Goal: Transaction & Acquisition: Purchase product/service

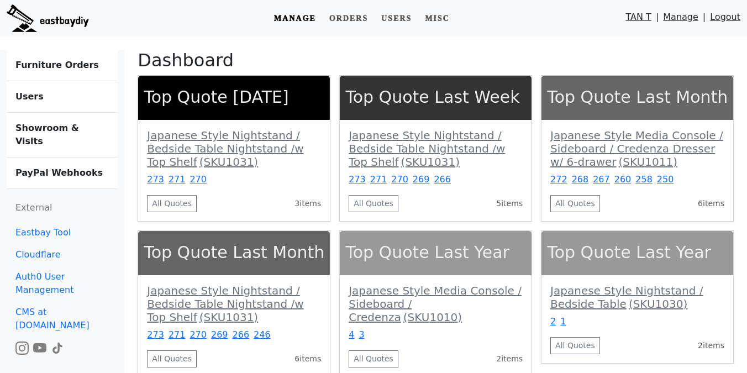
click at [681, 18] on link "Manage" at bounding box center [680, 20] width 35 height 18
click at [432, 17] on link "Misc" at bounding box center [438, 18] width 34 height 20
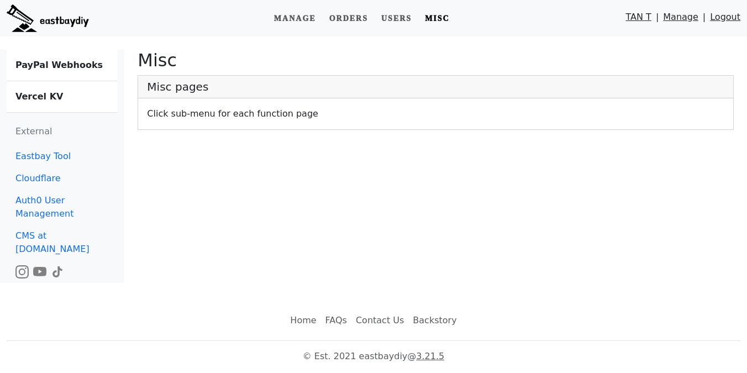
click at [43, 101] on b "Vercel KV" at bounding box center [39, 96] width 48 height 11
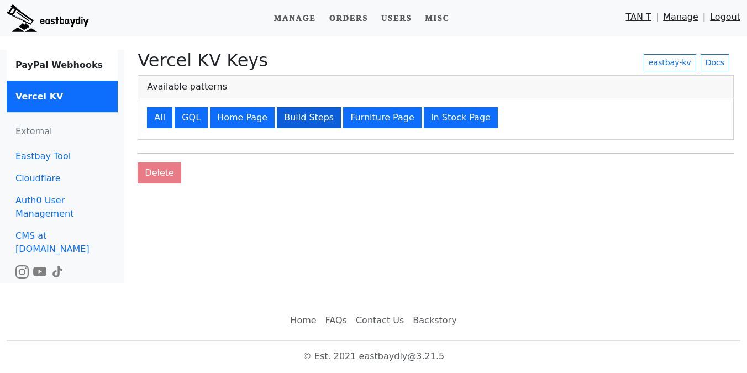
click at [301, 120] on button "Build Steps" at bounding box center [309, 117] width 64 height 21
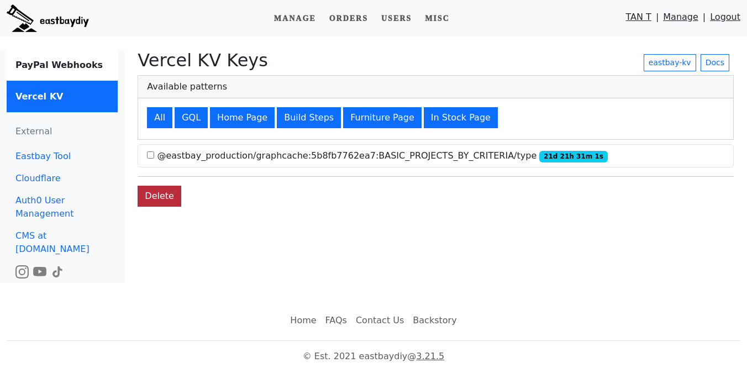
click at [165, 195] on button "Delete" at bounding box center [160, 196] width 44 height 21
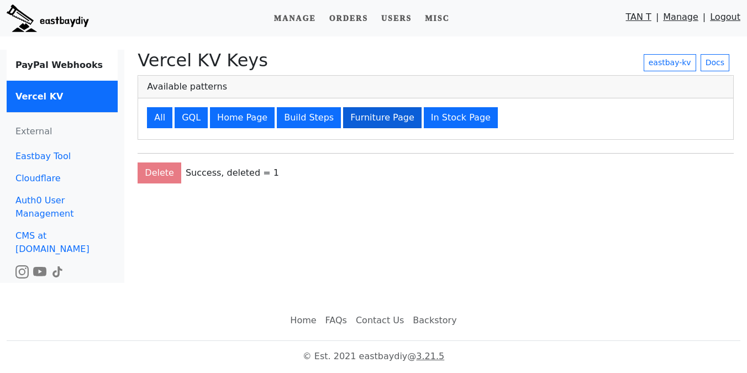
click at [373, 123] on button "Furniture Page" at bounding box center [382, 117] width 79 height 21
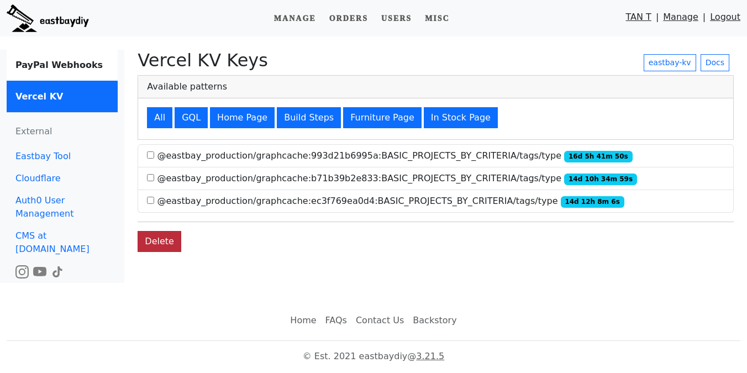
click at [163, 240] on button "Delete" at bounding box center [160, 241] width 44 height 21
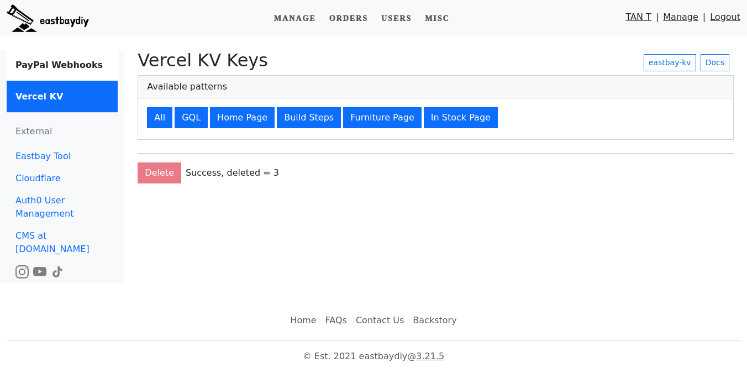
click at [55, 14] on img at bounding box center [48, 18] width 82 height 28
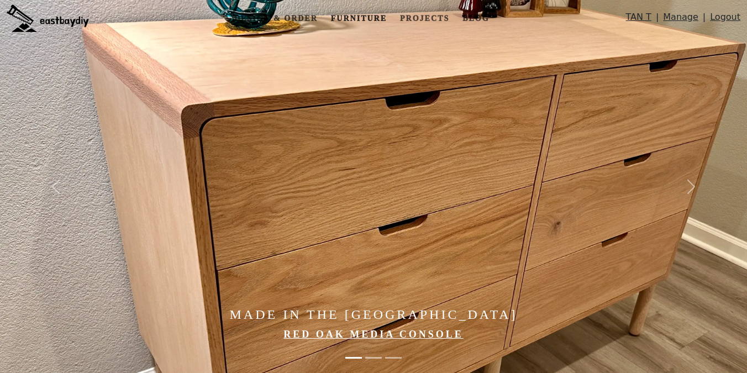
click at [348, 14] on link "Furniture" at bounding box center [359, 18] width 65 height 20
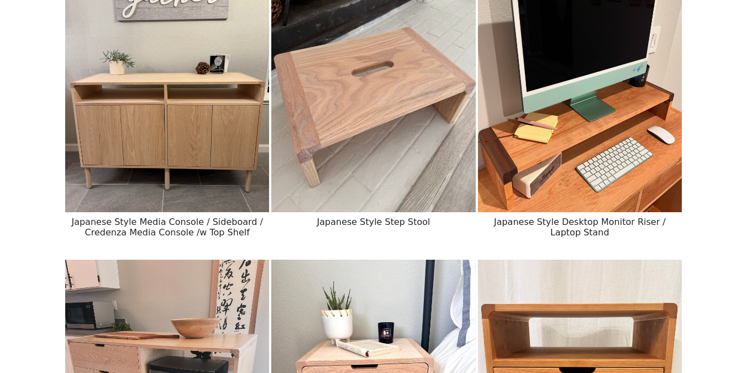
scroll to position [500, 0]
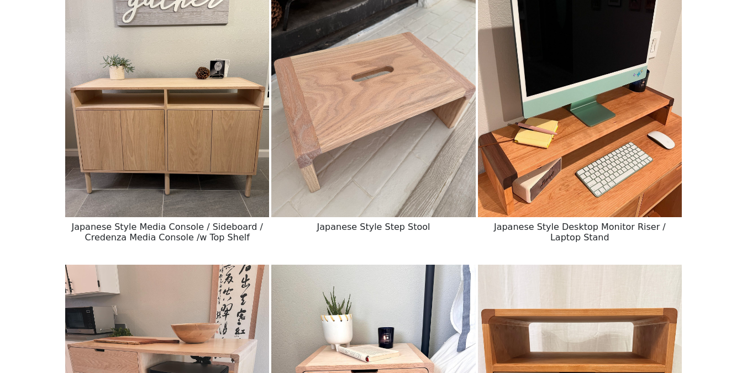
click at [148, 151] on img at bounding box center [167, 89] width 204 height 255
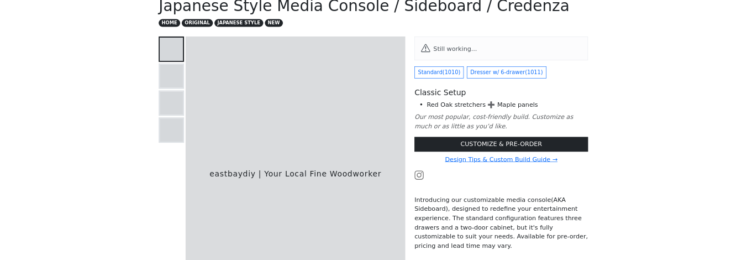
scroll to position [57, 0]
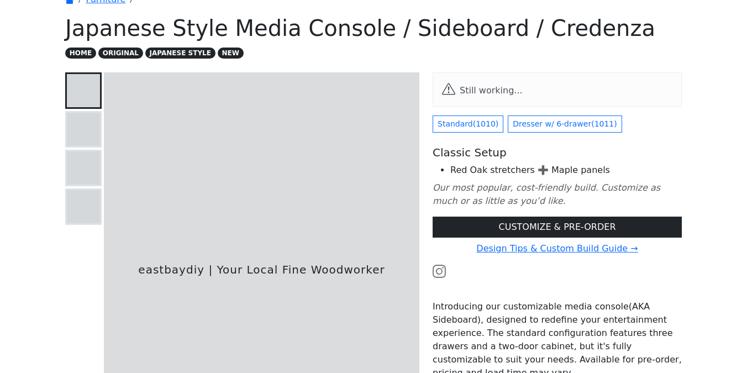
click at [427, 128] on div "Still working... Standard ( 1010 ) Dresser w/ 6-drawer ( 1011 ) Classic Setup R…" at bounding box center [557, 314] width 263 height 484
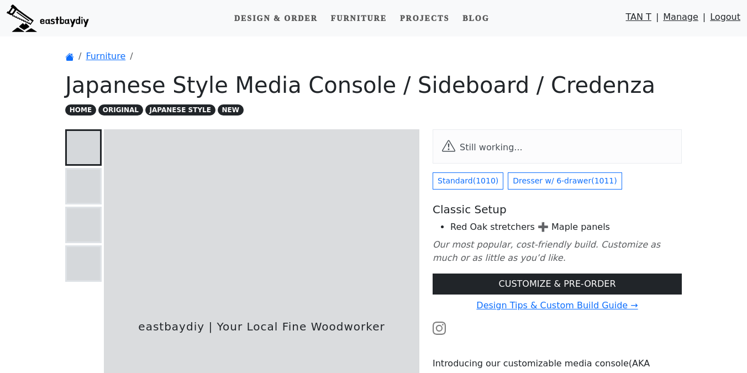
click at [88, 175] on div at bounding box center [83, 186] width 33 height 33
click at [88, 232] on div at bounding box center [83, 224] width 33 height 33
click at [88, 179] on div at bounding box center [83, 186] width 33 height 33
click at [444, 180] on link "Standard ( 1010 )" at bounding box center [468, 180] width 71 height 17
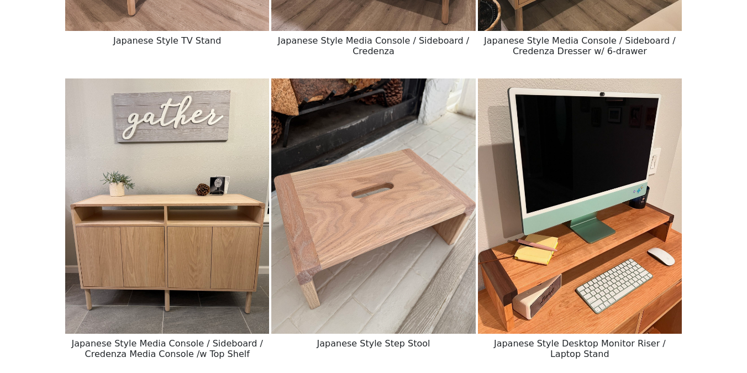
scroll to position [149, 0]
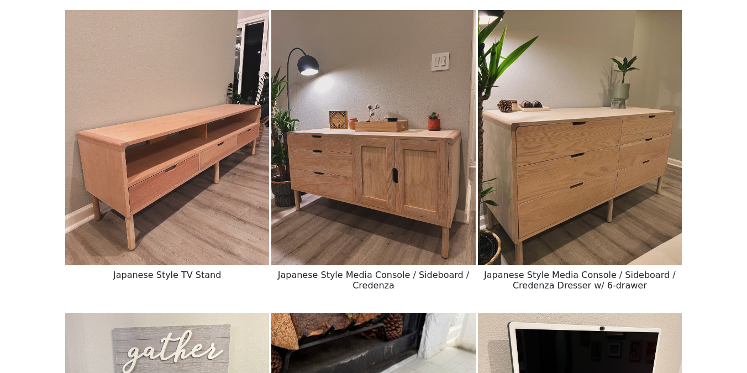
click at [419, 168] on img at bounding box center [373, 137] width 204 height 255
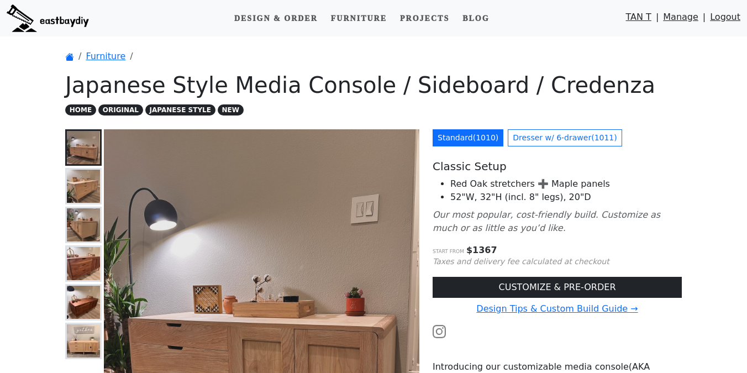
click at [499, 105] on p "HOME ORIGINAL JAPANESE STYLE NEW" at bounding box center [373, 109] width 617 height 13
click at [686, 19] on link "Manage" at bounding box center [680, 20] width 35 height 18
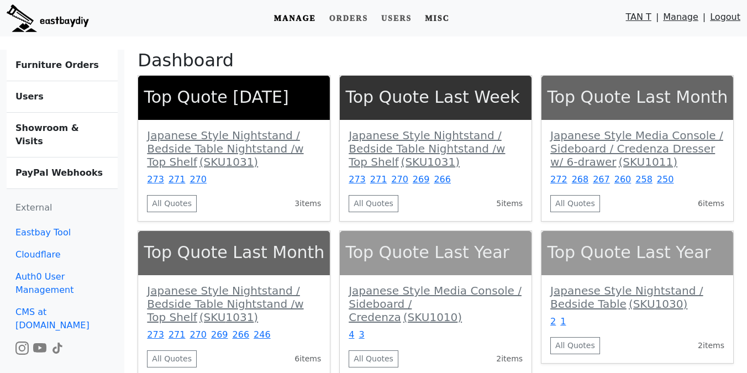
click at [430, 19] on link "Misc" at bounding box center [438, 18] width 34 height 20
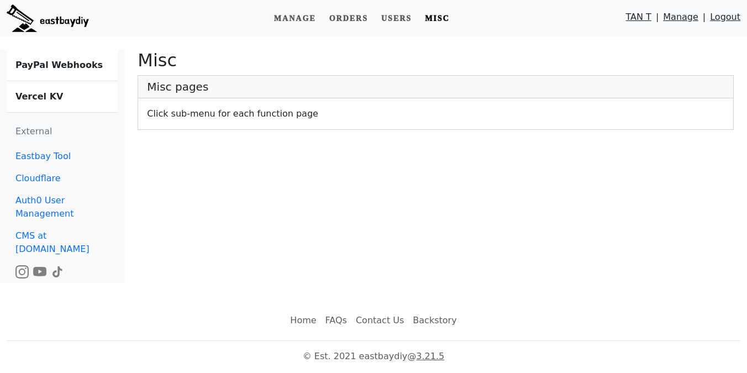
click at [68, 101] on link "Vercel KV" at bounding box center [62, 96] width 111 height 31
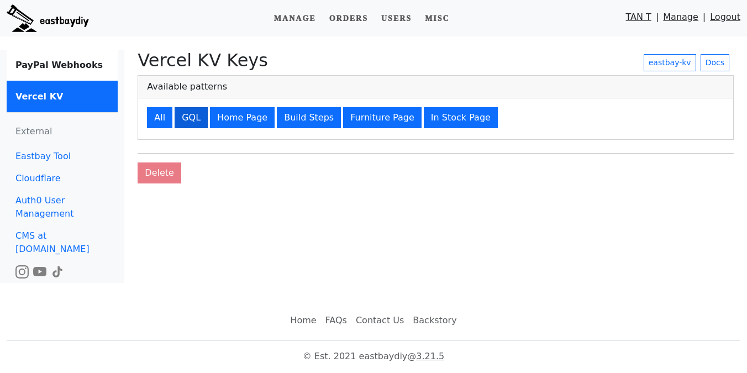
click at [185, 119] on button "GQL" at bounding box center [191, 117] width 33 height 21
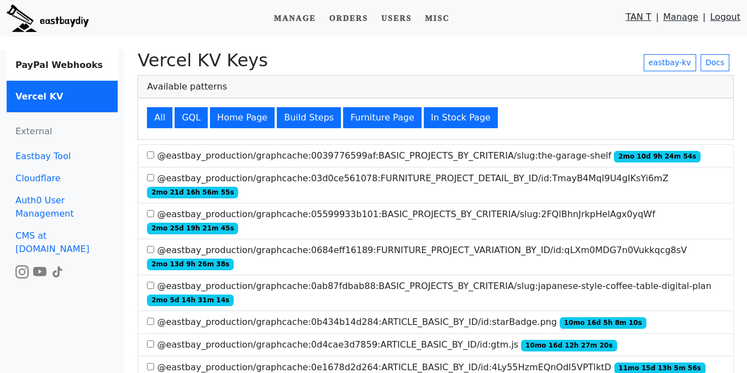
click at [537, 100] on div "All GQL Home Page Build Steps Furniture Page In Stock Page" at bounding box center [435, 118] width 595 height 41
click at [526, 132] on div "All GQL Home Page Build Steps Furniture Page In Stock Page" at bounding box center [435, 118] width 595 height 41
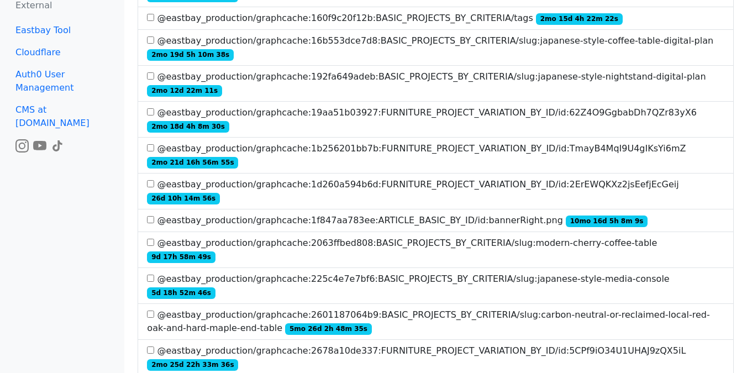
click at [483, 273] on label "@eastbay_production/graphcache:225c4e7e7bf6:BASIC_PROJECTS_BY_CRITERIA/slug:jap…" at bounding box center [436, 286] width 578 height 27
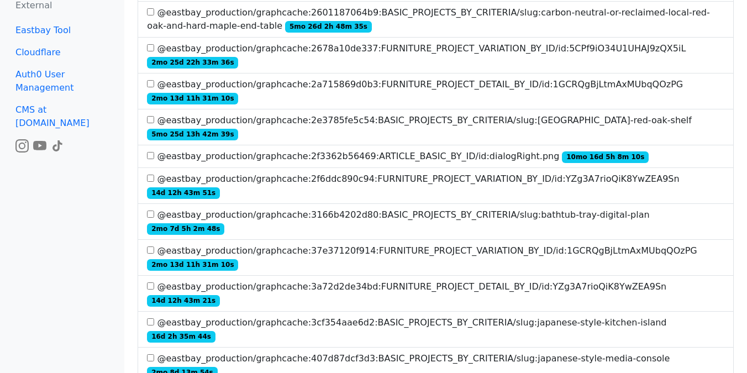
click at [446, 352] on label "@eastbay_production/graphcache:407d87dcf3d3:BASIC_PROJECTS_BY_CRITERIA/slug:jap…" at bounding box center [436, 365] width 578 height 27
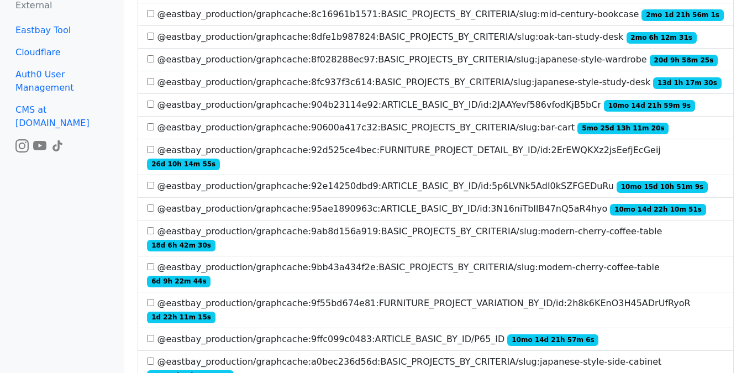
scroll to position [2450, 0]
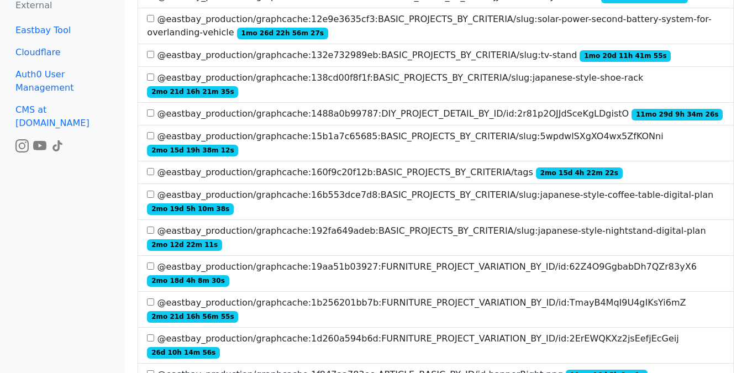
scroll to position [0, 0]
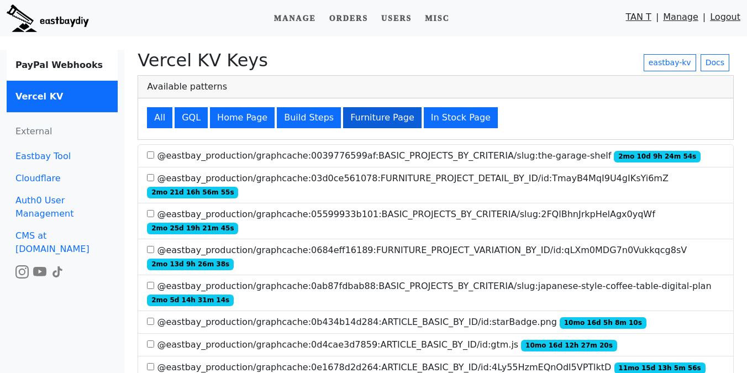
click at [368, 119] on button "Furniture Page" at bounding box center [382, 117] width 79 height 21
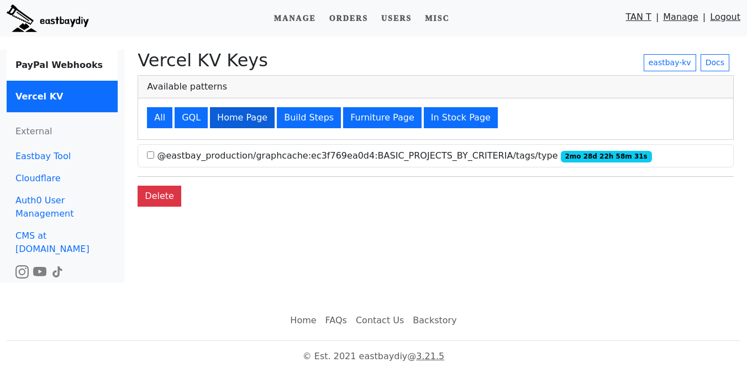
click at [236, 116] on button "Home Page" at bounding box center [242, 117] width 65 height 21
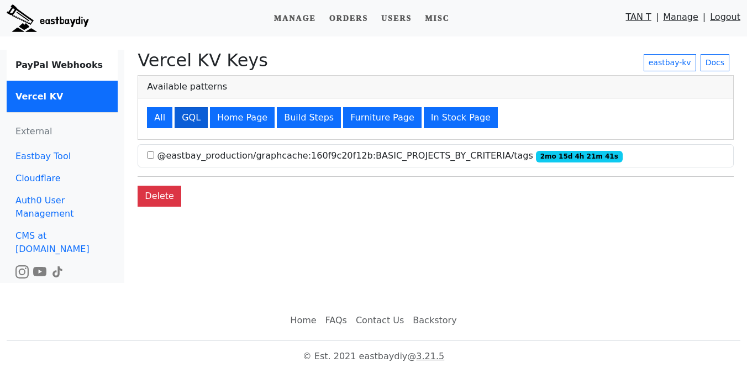
click at [191, 119] on button "GQL" at bounding box center [191, 117] width 33 height 21
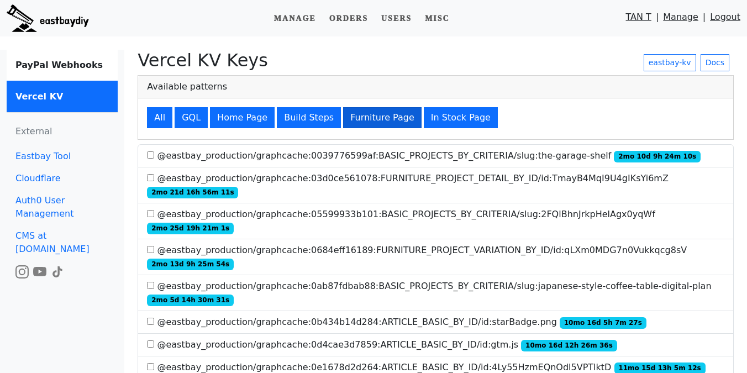
click at [379, 119] on button "Furniture Page" at bounding box center [382, 117] width 79 height 21
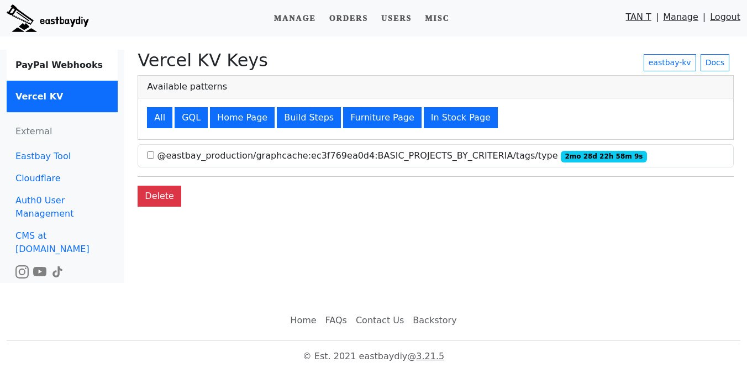
click at [189, 192] on div "Delete" at bounding box center [436, 196] width 597 height 21
click at [166, 192] on button "Delete" at bounding box center [160, 196] width 44 height 21
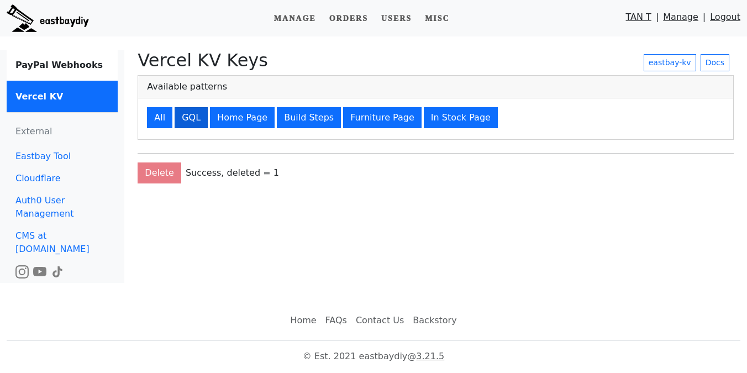
click at [189, 116] on button "GQL" at bounding box center [191, 117] width 33 height 21
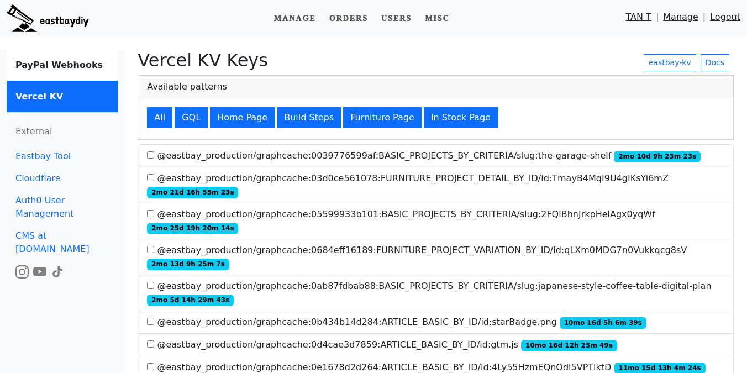
scroll to position [760, 0]
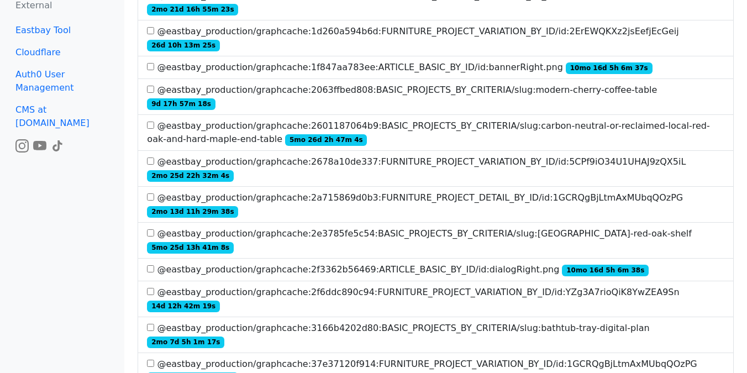
click at [327, 286] on label "@eastbay_production/graphcache:2f6ddc890c94:FURNITURE_PROJECT_VARIATION_BY_ID/i…" at bounding box center [436, 299] width 578 height 27
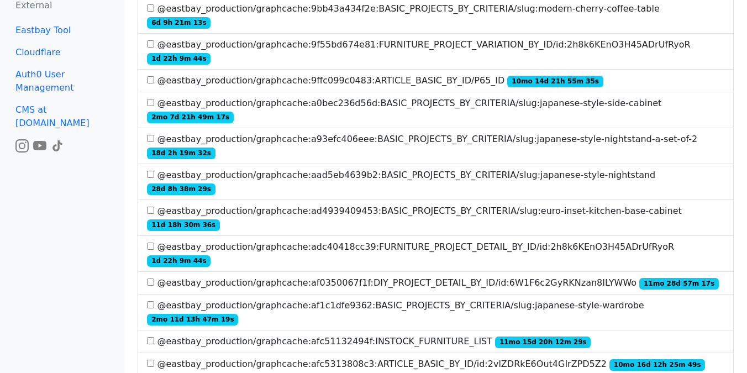
scroll to position [2431, 0]
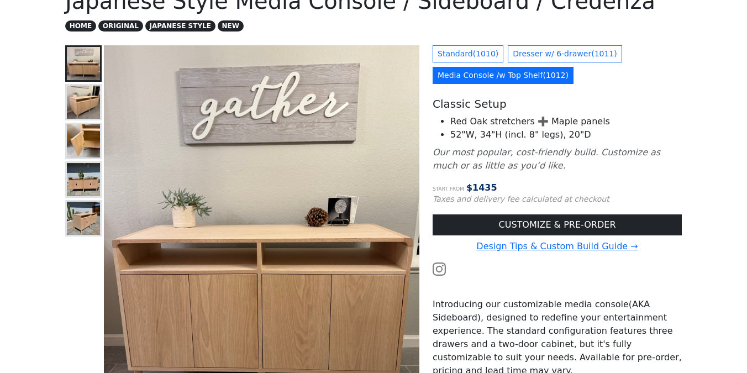
scroll to position [62, 0]
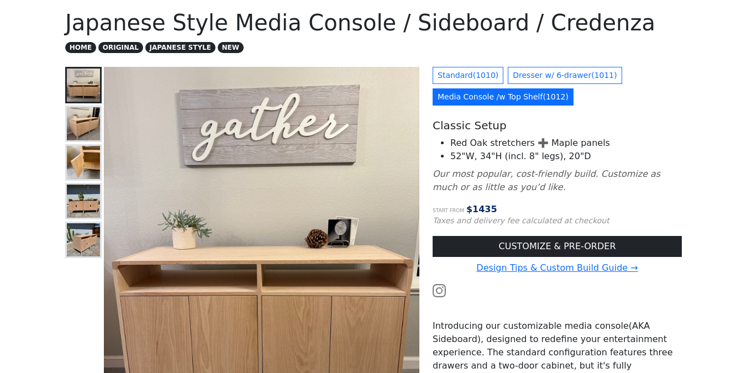
click at [72, 119] on img at bounding box center [83, 123] width 33 height 33
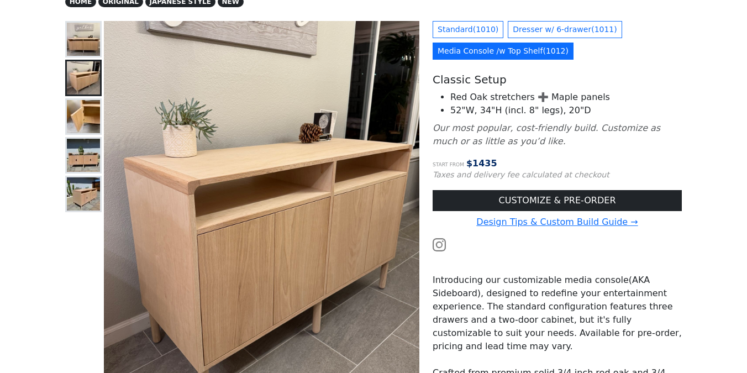
scroll to position [118, 0]
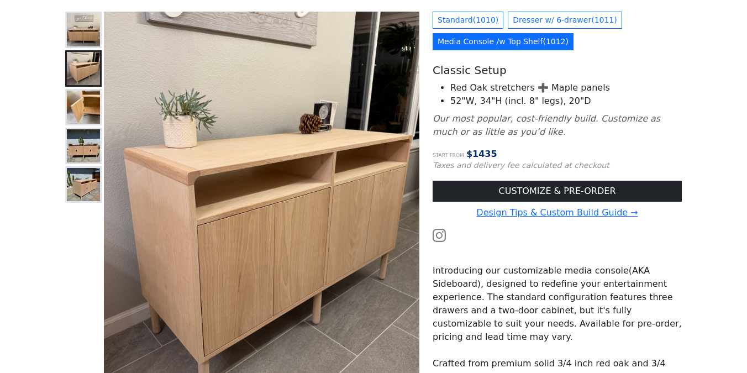
click at [89, 109] on img at bounding box center [83, 107] width 33 height 33
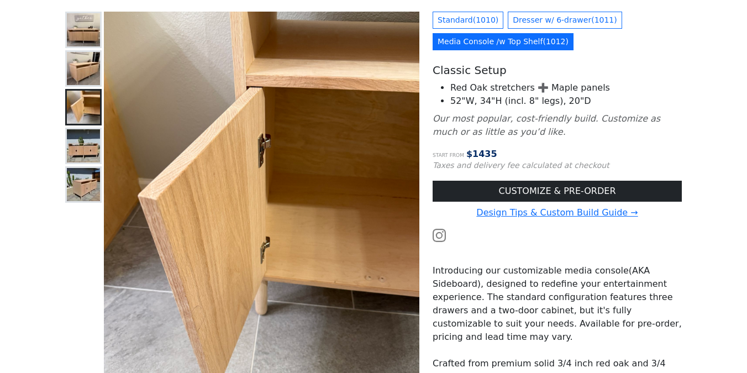
click at [88, 152] on img at bounding box center [83, 145] width 33 height 33
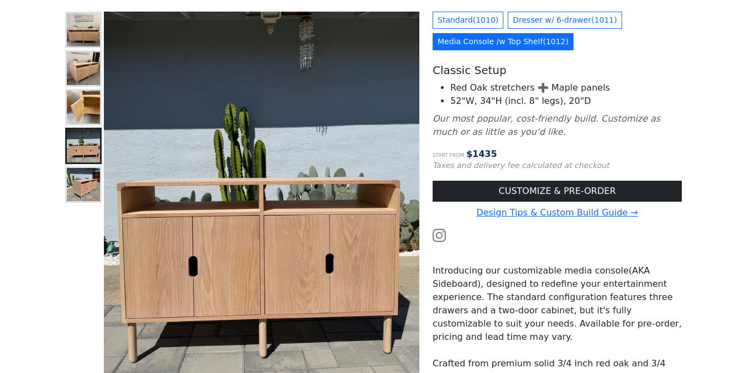
click at [83, 196] on img at bounding box center [83, 184] width 33 height 33
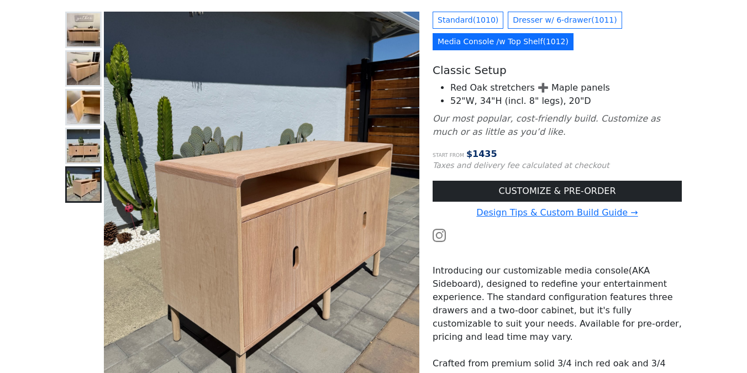
click at [78, 143] on img at bounding box center [83, 145] width 33 height 33
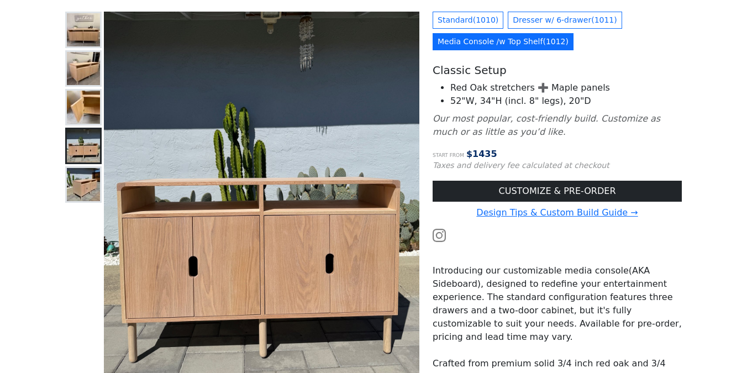
click at [83, 117] on img at bounding box center [83, 107] width 33 height 33
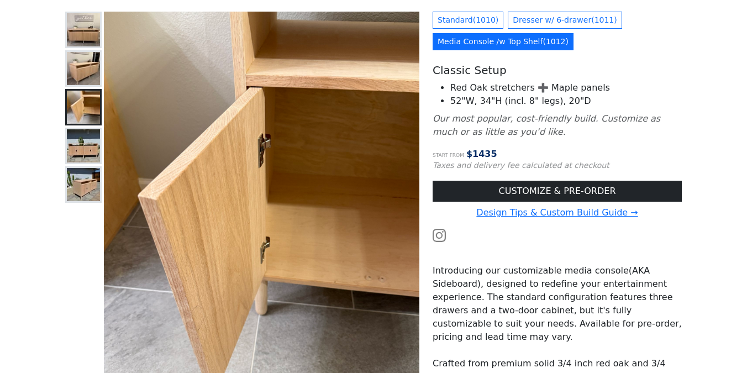
click at [82, 153] on img at bounding box center [83, 145] width 33 height 33
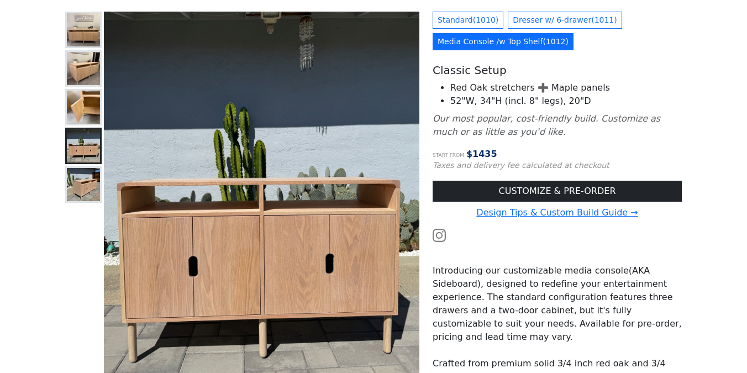
click at [82, 190] on img at bounding box center [83, 184] width 33 height 33
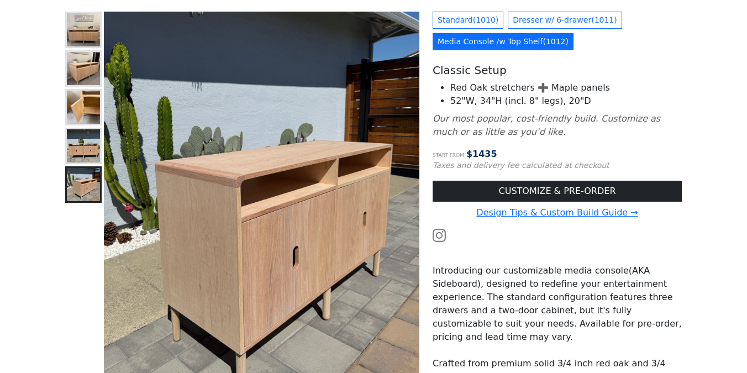
click at [80, 163] on button at bounding box center [83, 146] width 36 height 36
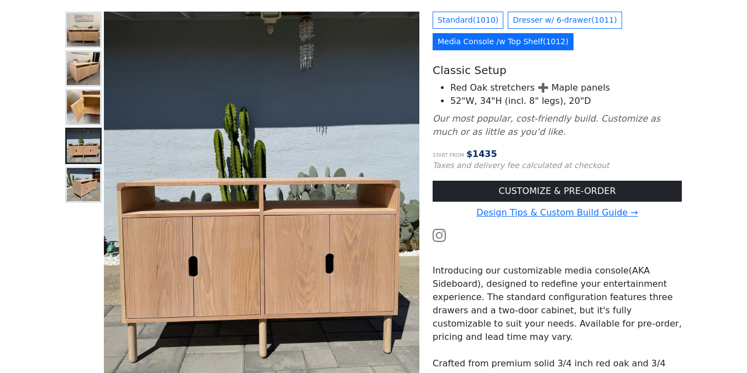
click at [85, 114] on img at bounding box center [83, 107] width 33 height 33
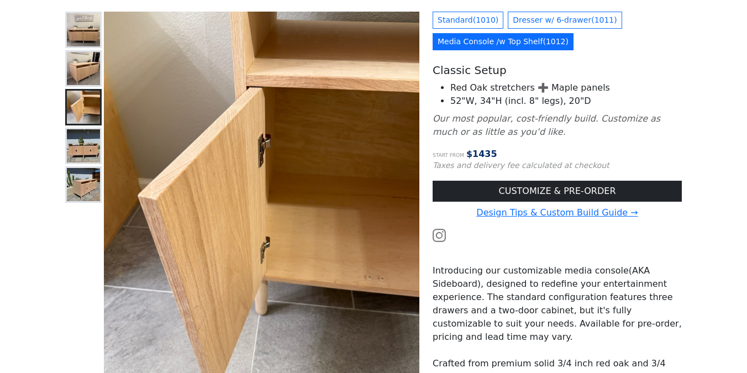
click at [481, 127] on icon "Our most popular, cost-friendly build. Customize as much or as little as you’d …" at bounding box center [547, 125] width 228 height 24
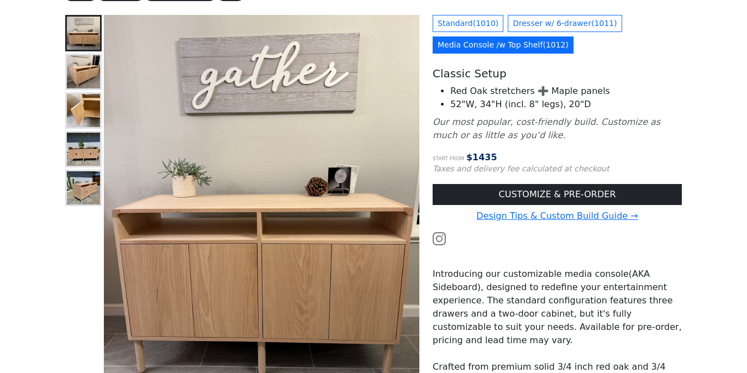
scroll to position [130, 0]
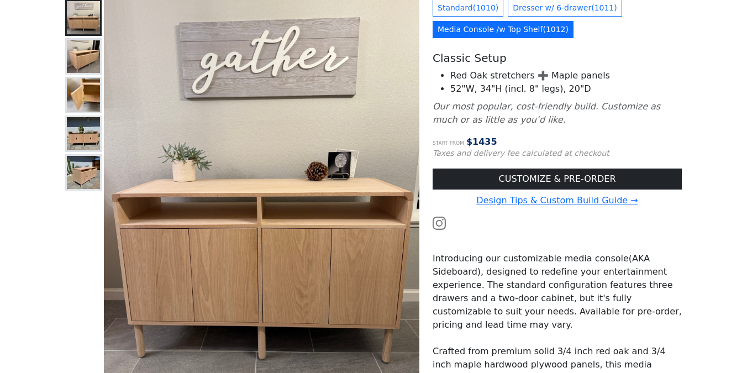
click at [75, 172] on img at bounding box center [83, 172] width 33 height 33
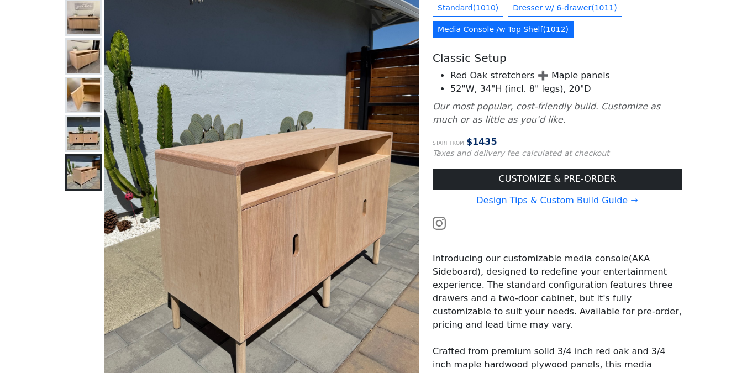
click at [85, 138] on img at bounding box center [83, 133] width 33 height 33
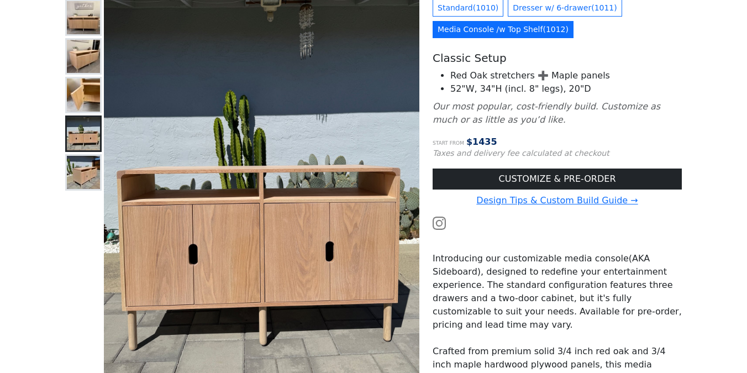
click at [87, 105] on img at bounding box center [83, 95] width 33 height 33
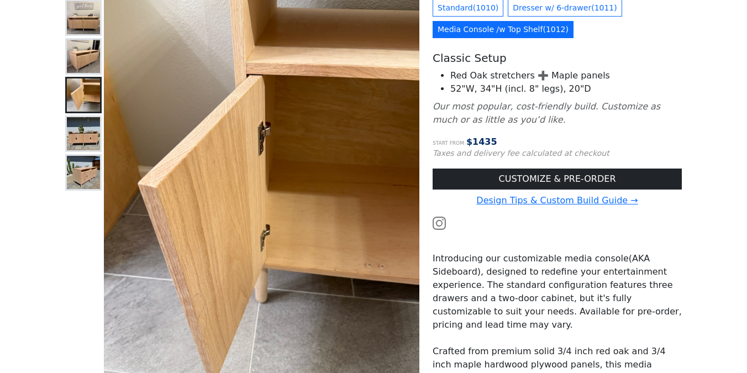
click at [87, 65] on img at bounding box center [83, 56] width 33 height 33
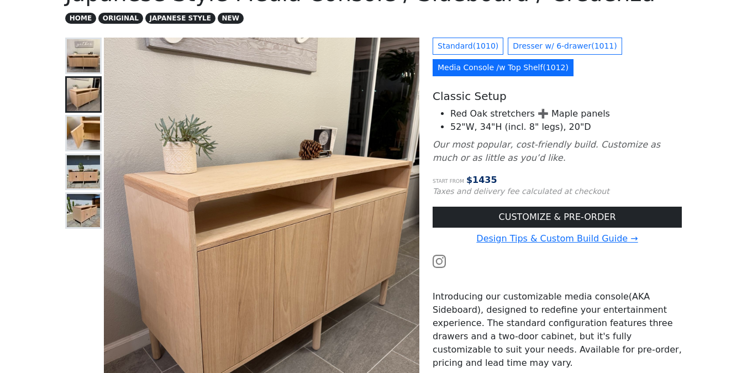
click at [88, 53] on img at bounding box center [83, 55] width 33 height 33
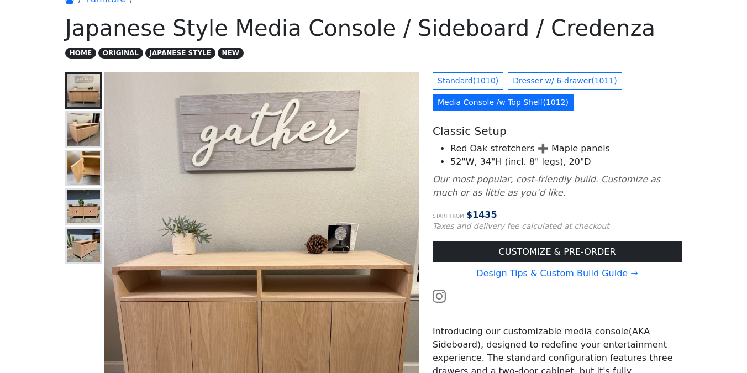
scroll to position [57, 0]
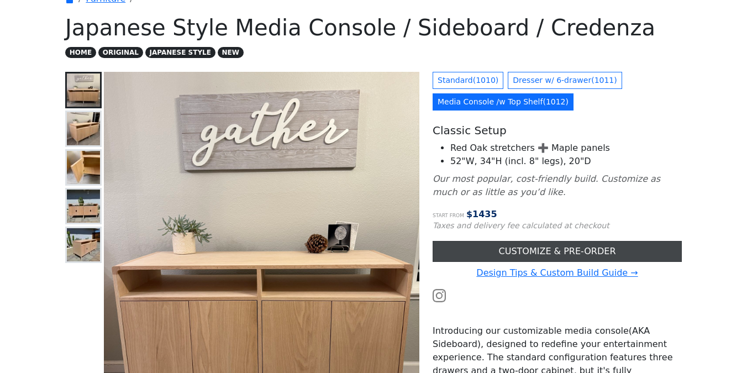
click at [461, 250] on link "CUSTOMIZE & PRE-ORDER" at bounding box center [557, 251] width 249 height 21
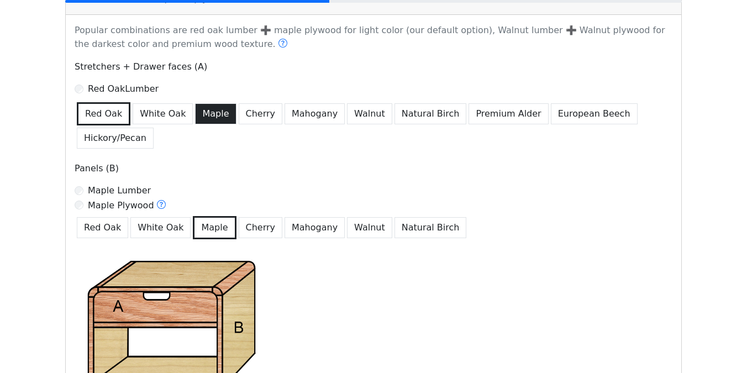
scroll to position [717, 0]
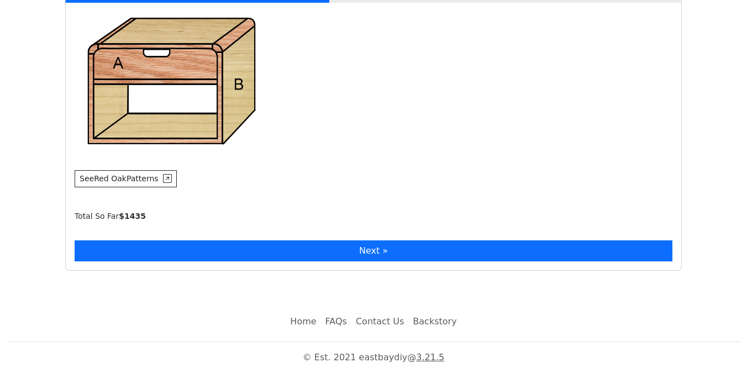
click at [239, 258] on button "Next »" at bounding box center [374, 250] width 598 height 21
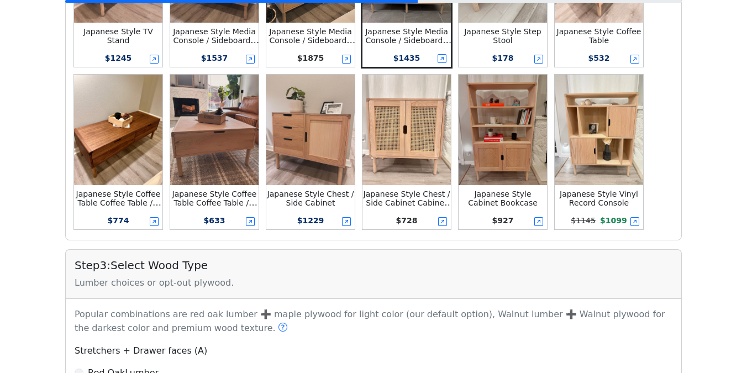
scroll to position [0, 0]
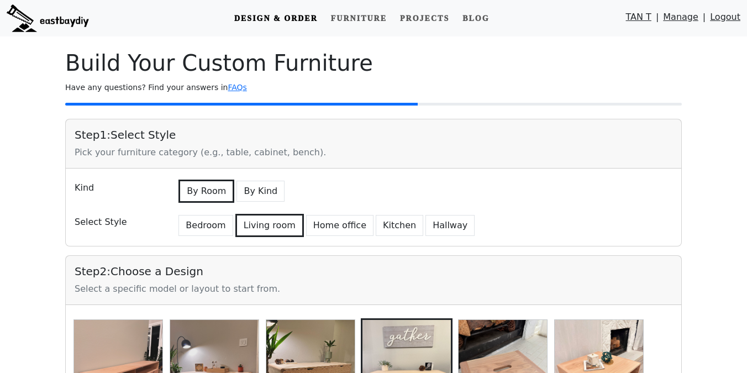
click at [689, 21] on link "Manage" at bounding box center [680, 20] width 35 height 18
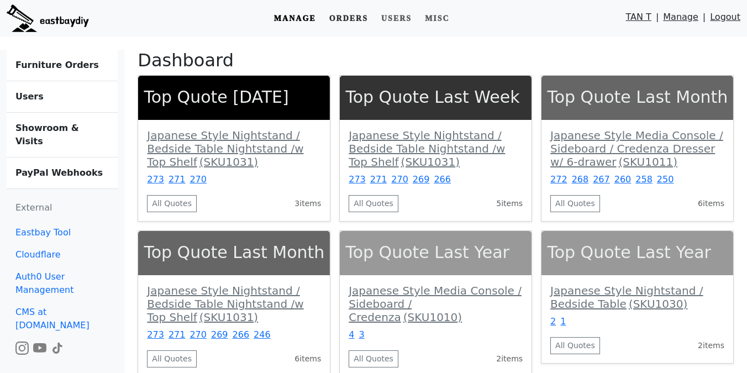
click at [352, 18] on link "Orders" at bounding box center [349, 18] width 48 height 20
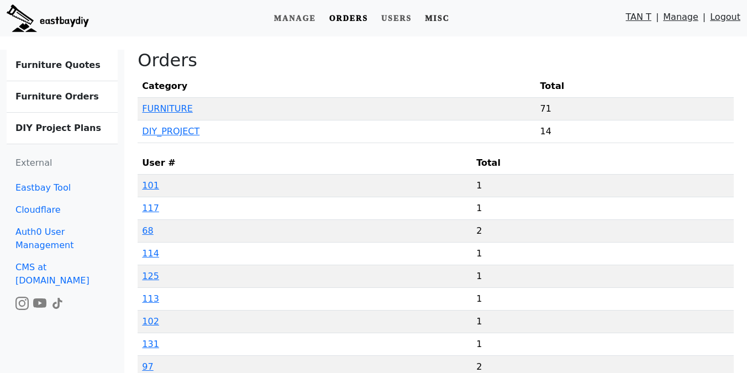
click at [439, 15] on link "Misc" at bounding box center [438, 18] width 34 height 20
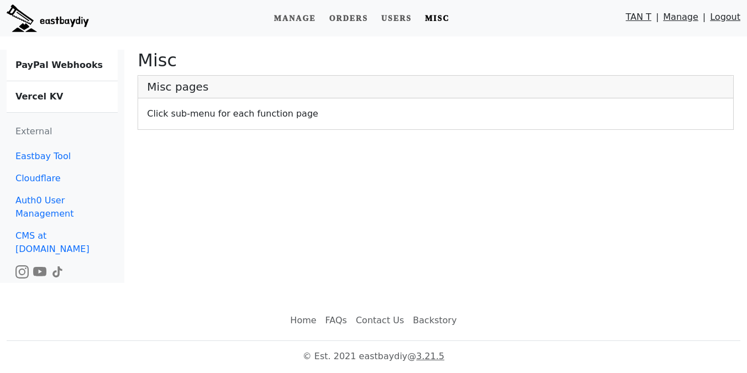
click at [59, 91] on link "Vercel KV" at bounding box center [62, 96] width 111 height 31
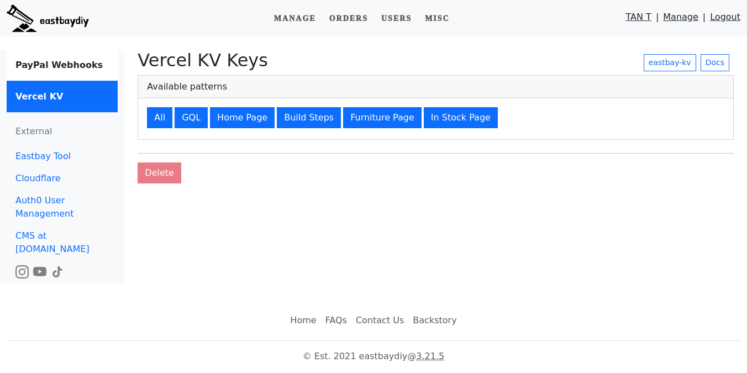
click at [304, 129] on div "All GQL Home Page Build Steps Furniture Page In Stock Page" at bounding box center [435, 118] width 595 height 41
click at [286, 124] on button "Build Steps" at bounding box center [309, 117] width 64 height 21
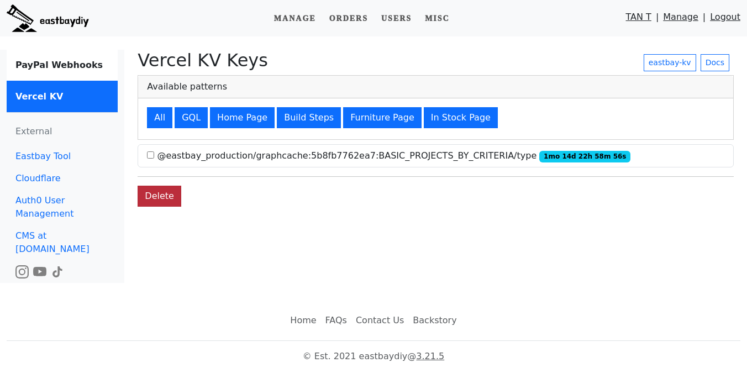
click at [165, 201] on button "Delete" at bounding box center [160, 196] width 44 height 21
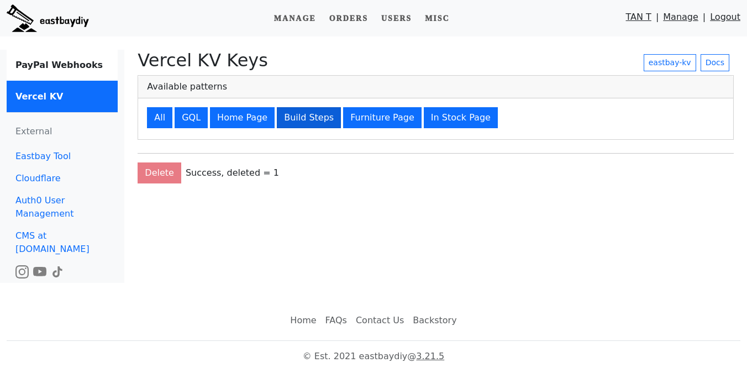
click at [283, 117] on button "Build Steps" at bounding box center [309, 117] width 64 height 21
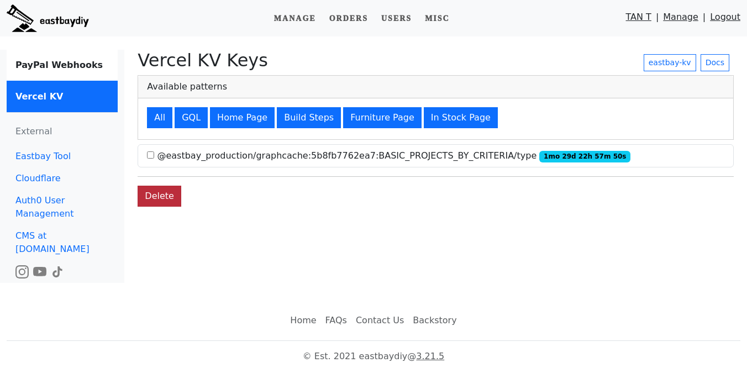
click at [167, 193] on button "Delete" at bounding box center [160, 196] width 44 height 21
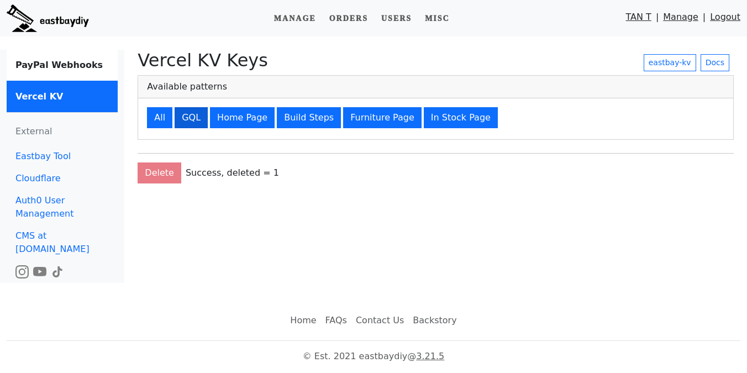
click at [189, 115] on button "GQL" at bounding box center [191, 117] width 33 height 21
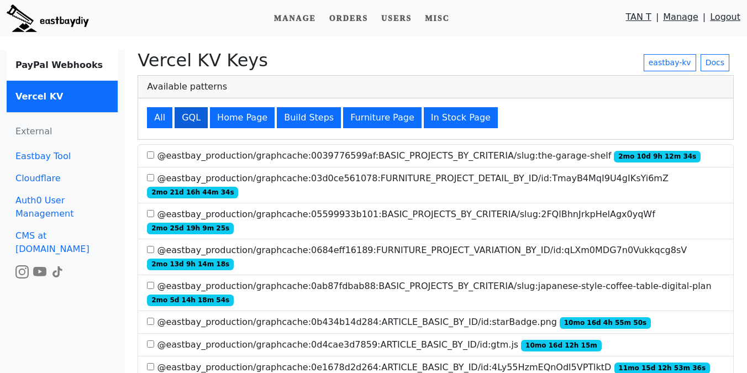
click at [195, 117] on button "GQL" at bounding box center [191, 117] width 33 height 21
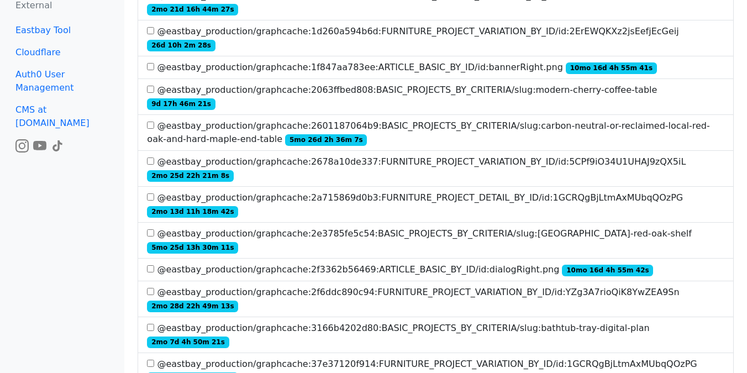
click at [368, 286] on label "@eastbay_production/graphcache:2f6ddc890c94:FURNITURE_PROJECT_VARIATION_BY_ID/i…" at bounding box center [436, 299] width 578 height 27
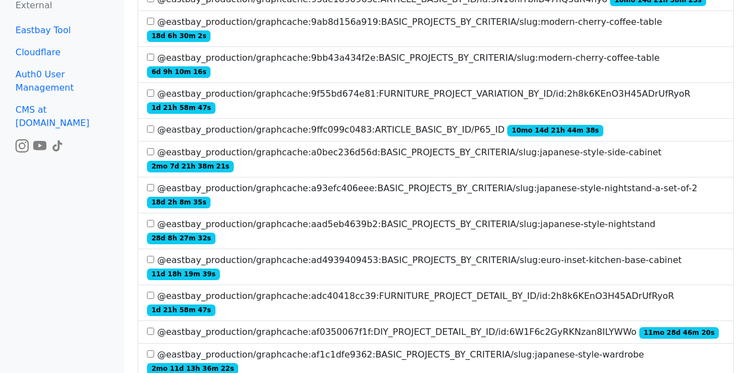
scroll to position [2391, 0]
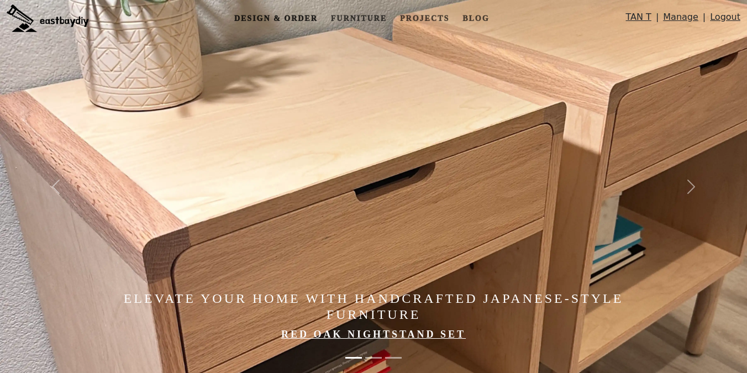
click at [278, 18] on link "Design & Order" at bounding box center [276, 18] width 92 height 20
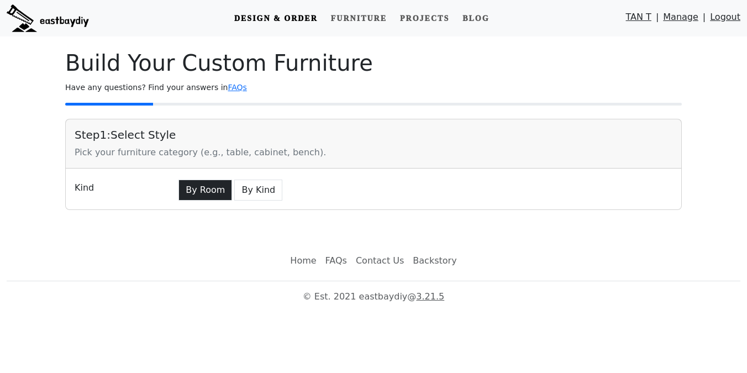
click at [198, 182] on button "By Room" at bounding box center [206, 190] width 54 height 21
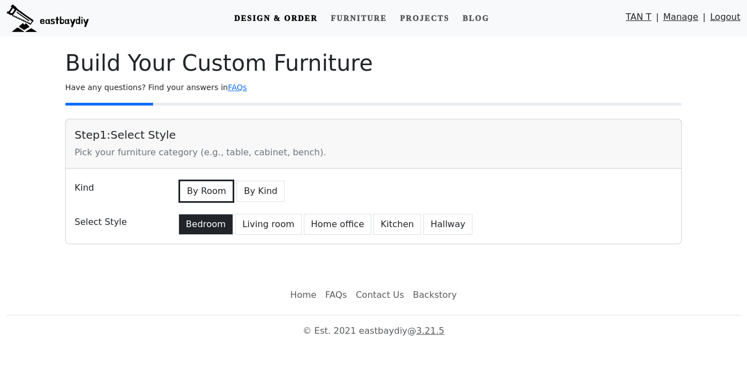
click at [208, 229] on button "Bedroom" at bounding box center [206, 224] width 54 height 21
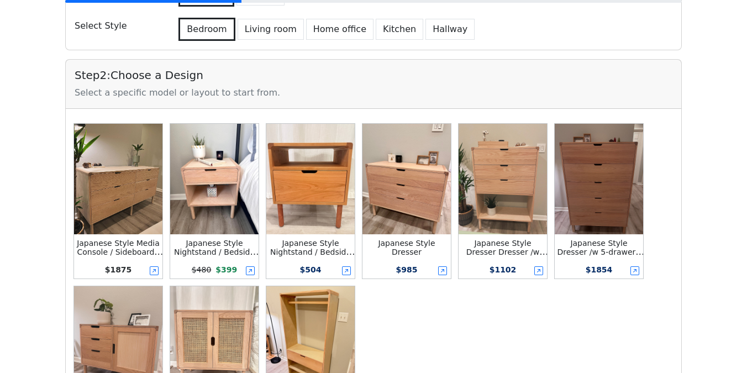
scroll to position [184, 0]
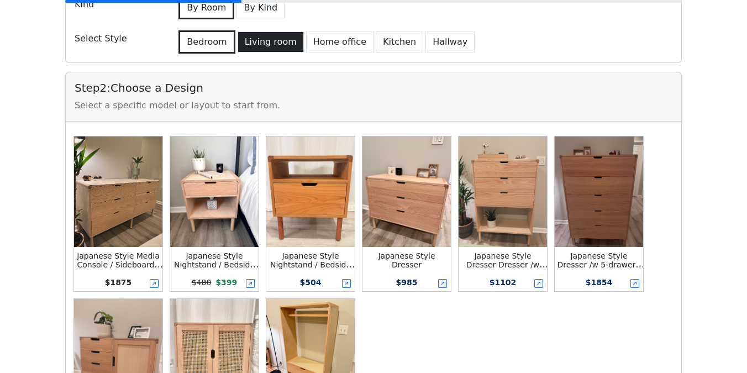
click at [267, 38] on button "Living room" at bounding box center [271, 42] width 66 height 21
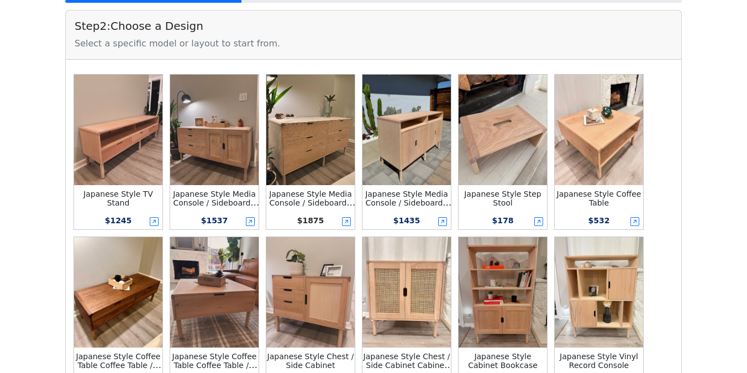
scroll to position [245, 0]
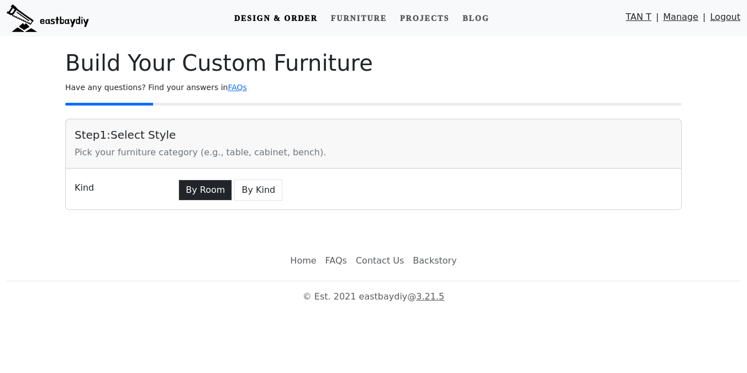
click at [201, 185] on button "By Room" at bounding box center [206, 190] width 54 height 21
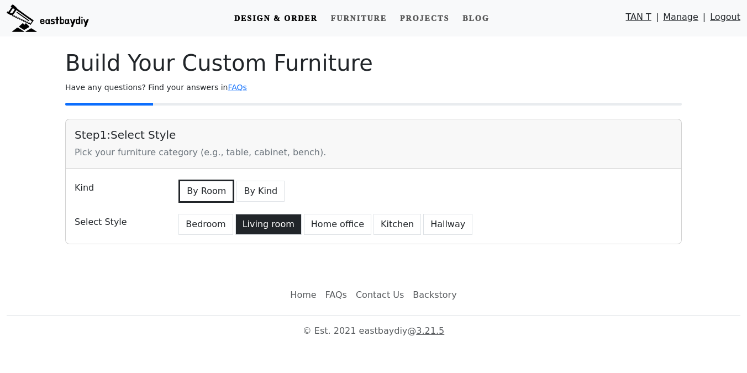
click at [260, 215] on button "Living room" at bounding box center [269, 224] width 66 height 21
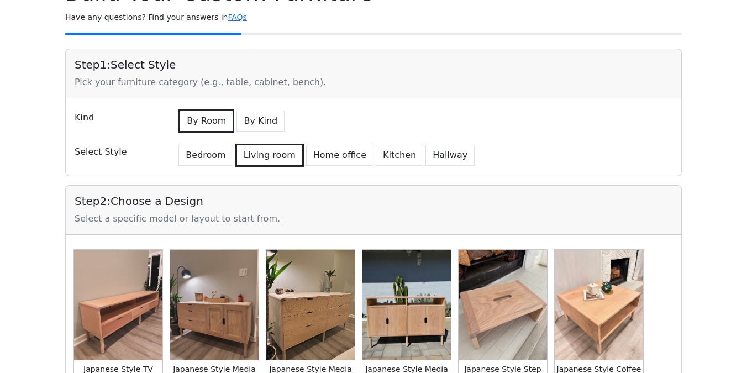
scroll to position [238, 0]
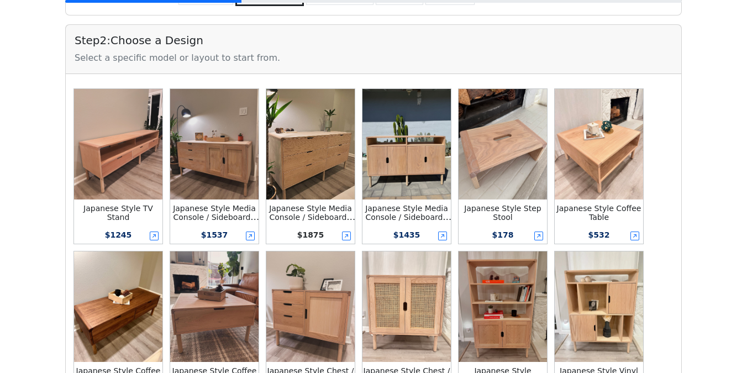
click at [409, 171] on img at bounding box center [407, 144] width 88 height 111
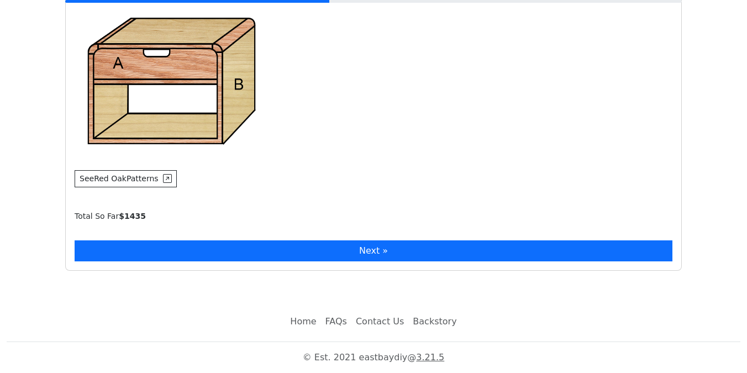
click at [239, 247] on button "Next »" at bounding box center [374, 250] width 598 height 21
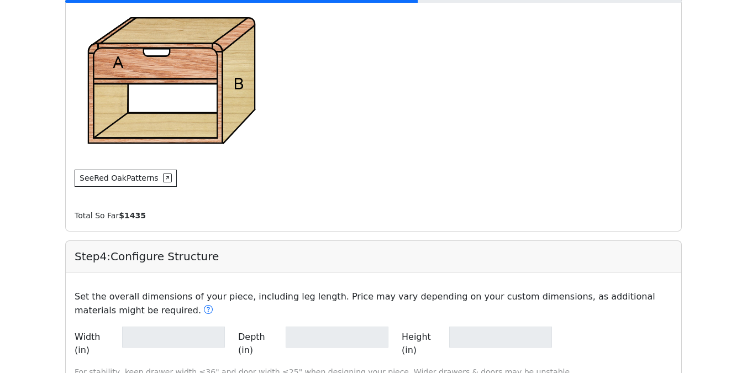
type input "**"
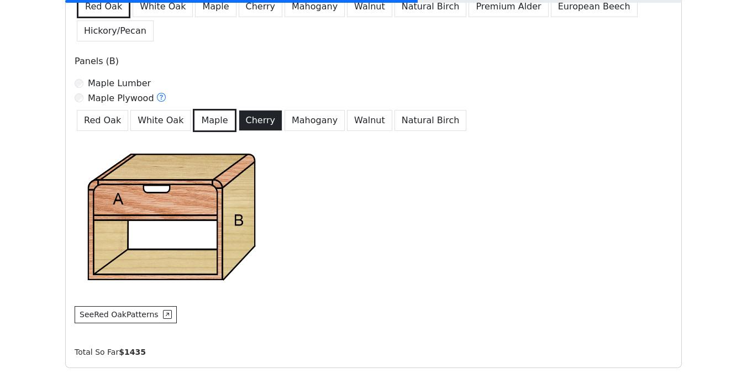
click at [252, 130] on button "Cherry" at bounding box center [261, 120] width 44 height 21
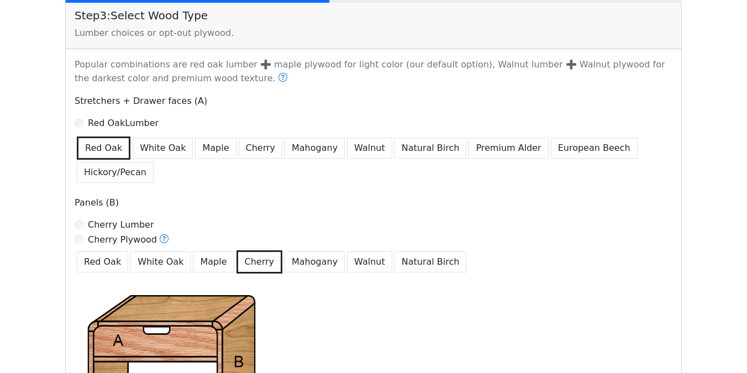
scroll to position [809, 0]
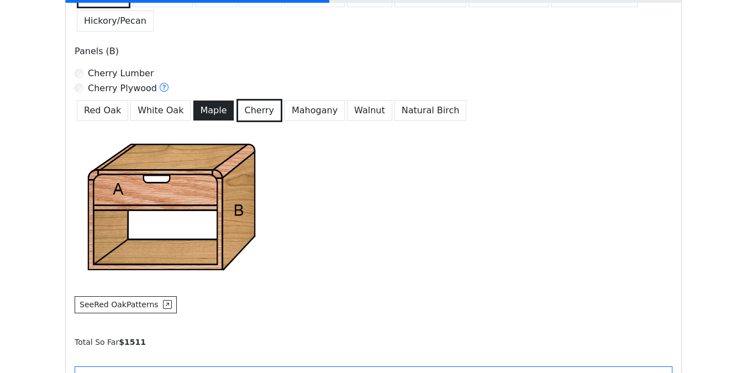
click at [208, 113] on button "Maple" at bounding box center [213, 110] width 41 height 21
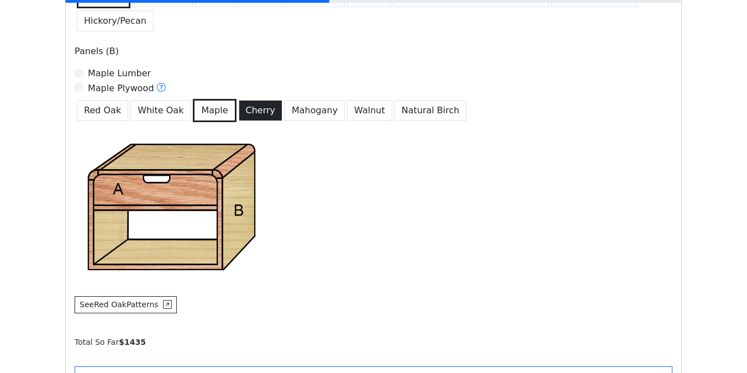
click at [246, 118] on button "Cherry" at bounding box center [261, 110] width 44 height 21
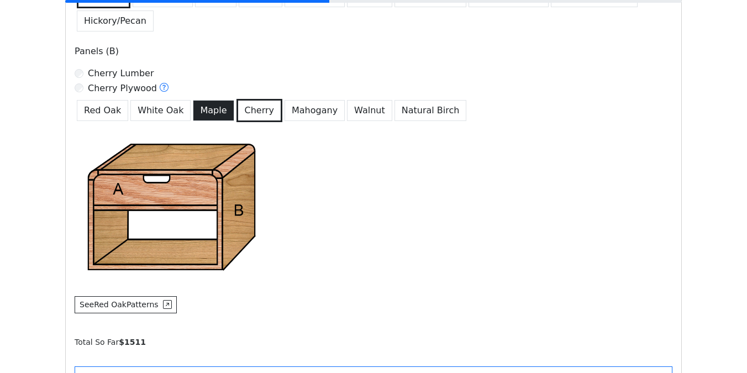
click at [214, 111] on button "Maple" at bounding box center [213, 110] width 41 height 21
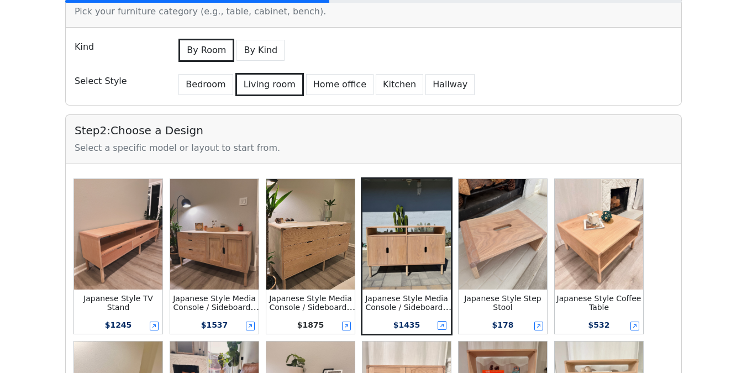
scroll to position [198, 0]
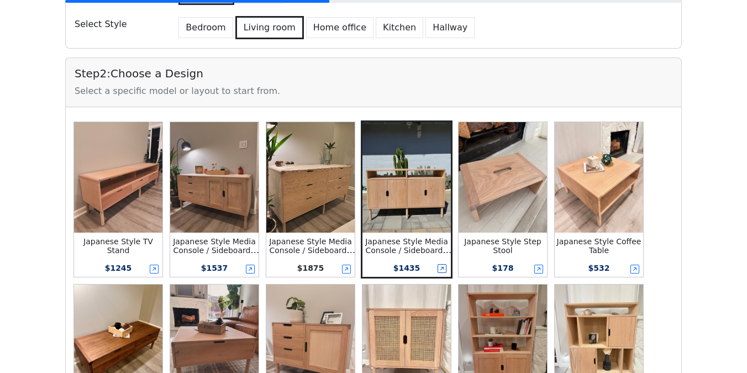
click at [444, 270] on icon at bounding box center [442, 268] width 9 height 9
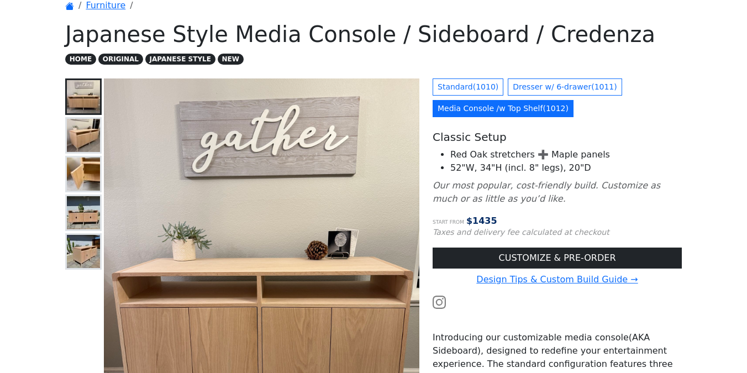
scroll to position [50, 0]
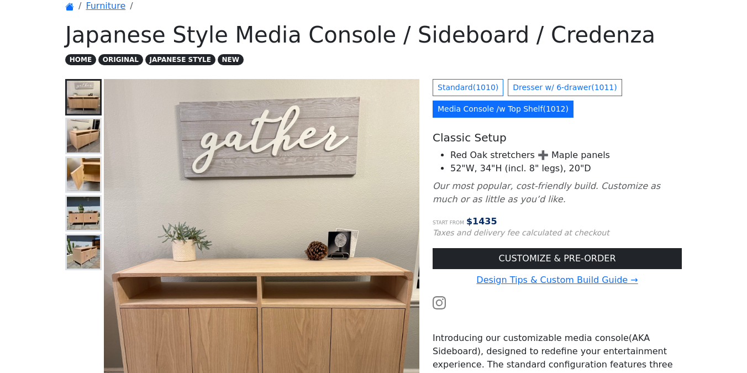
click at [85, 123] on img at bounding box center [83, 135] width 33 height 33
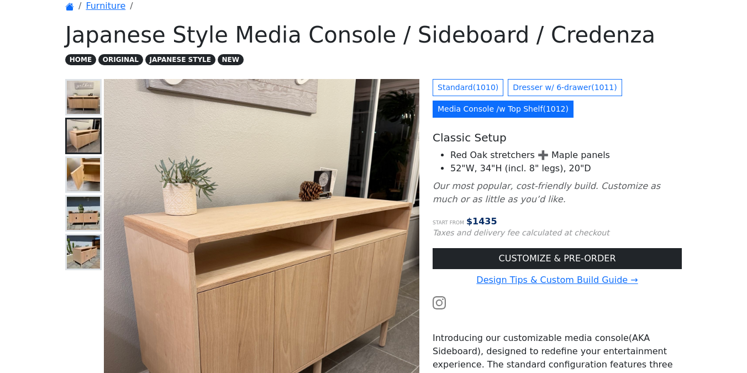
click at [80, 180] on img at bounding box center [83, 174] width 33 height 33
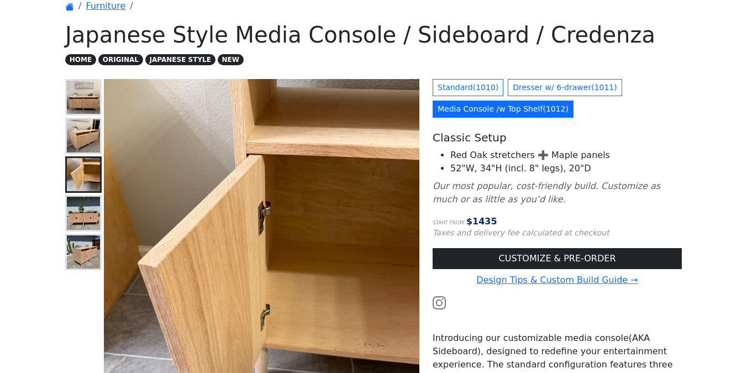
click at [80, 222] on img at bounding box center [83, 213] width 33 height 33
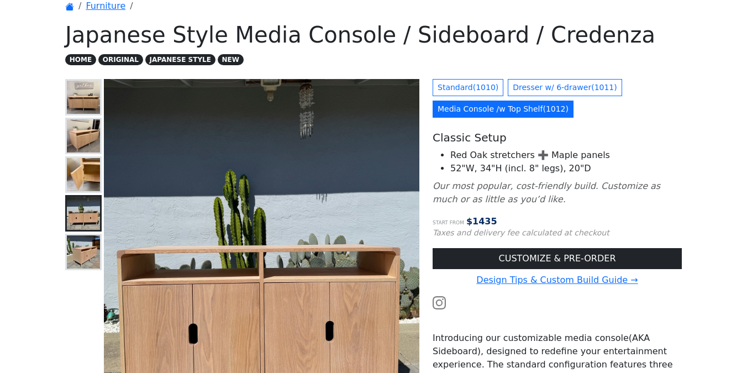
click at [80, 253] on img at bounding box center [83, 252] width 33 height 33
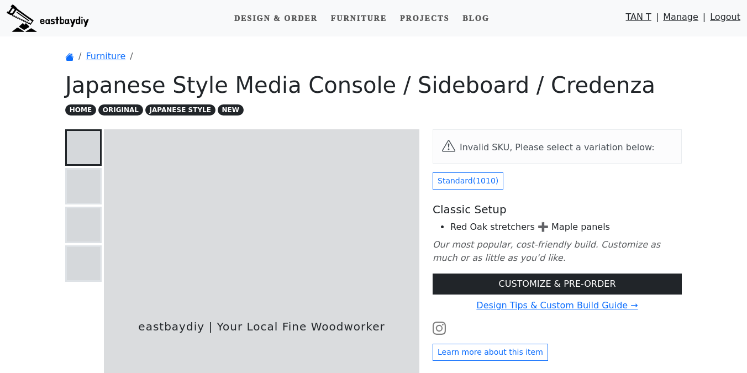
scroll to position [50, 0]
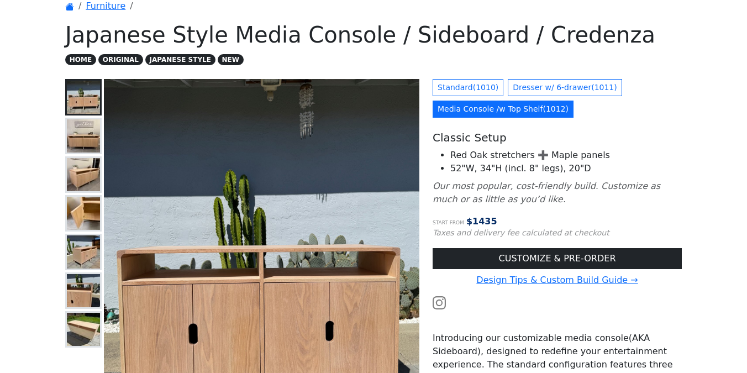
click at [79, 142] on img at bounding box center [83, 135] width 33 height 33
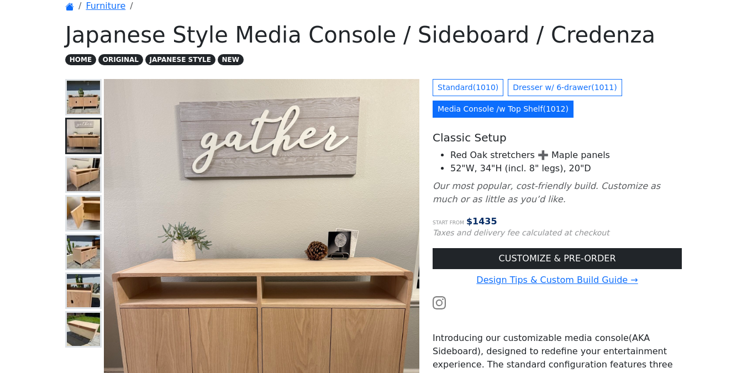
click at [80, 166] on img at bounding box center [83, 174] width 33 height 33
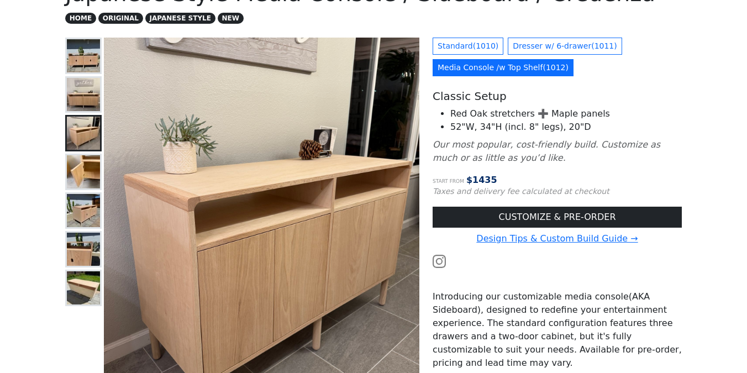
click at [81, 161] on img at bounding box center [83, 171] width 33 height 33
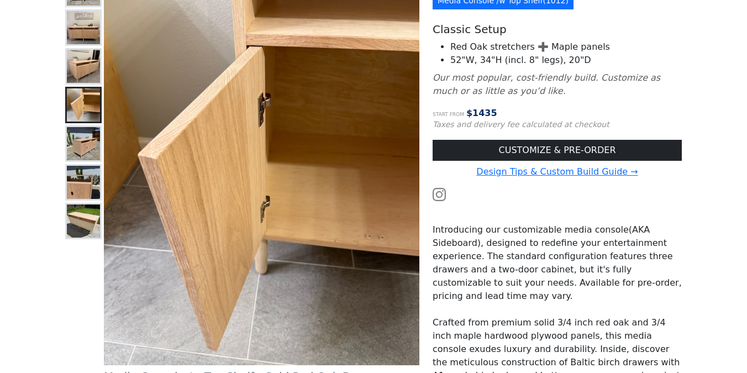
click at [77, 74] on img at bounding box center [83, 66] width 33 height 33
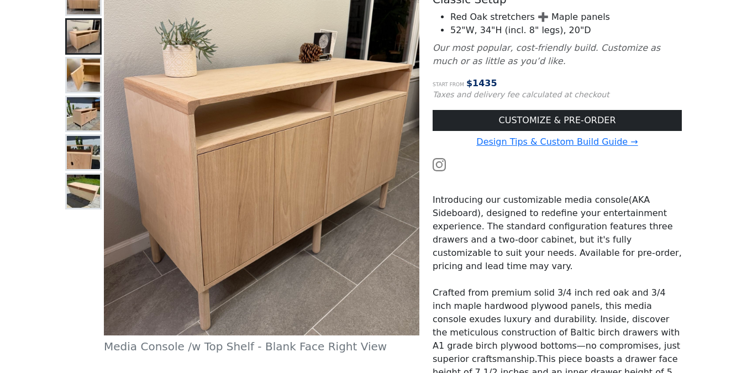
scroll to position [186, 0]
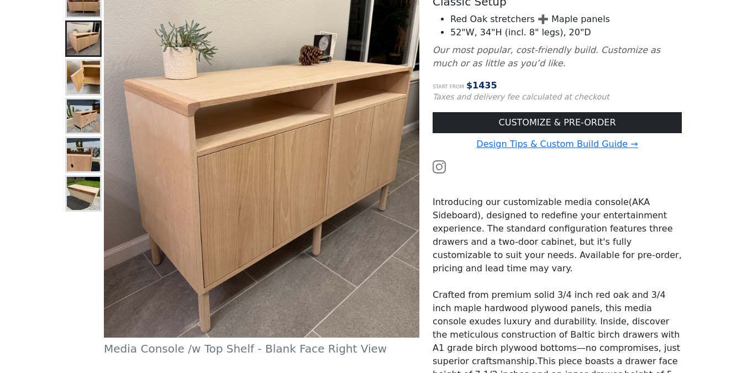
click at [81, 87] on img at bounding box center [83, 77] width 33 height 33
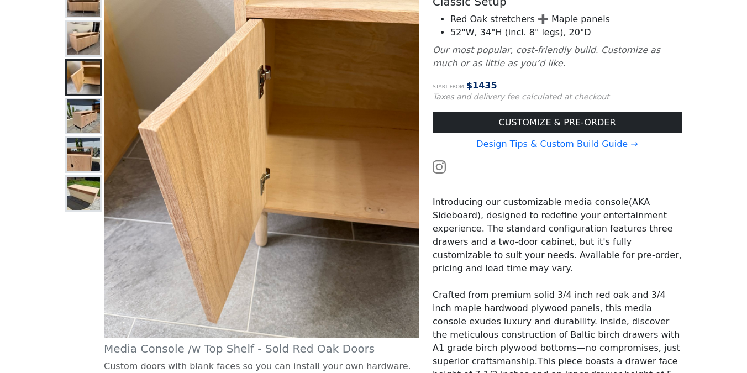
click at [81, 117] on img at bounding box center [83, 116] width 33 height 33
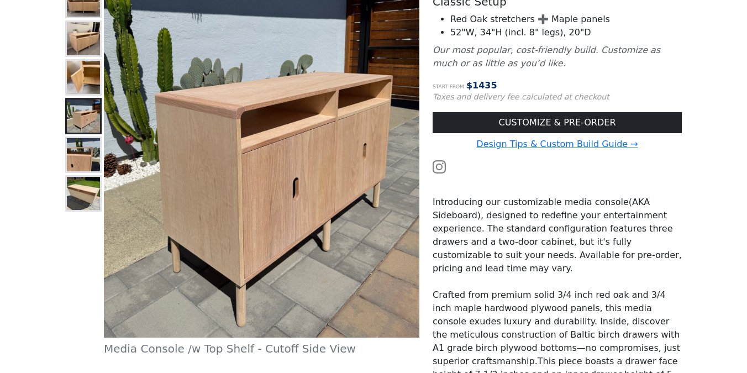
click at [80, 156] on img at bounding box center [83, 154] width 33 height 33
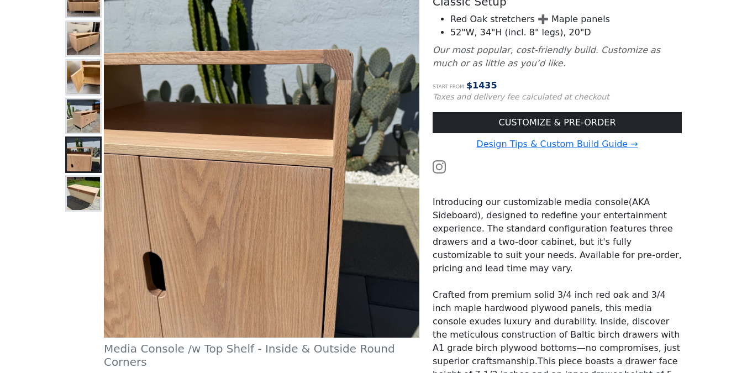
click at [80, 189] on img at bounding box center [83, 193] width 33 height 33
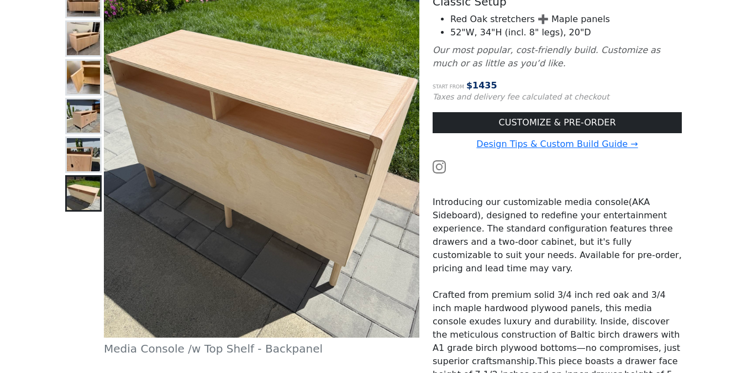
click at [77, 161] on img at bounding box center [83, 154] width 33 height 33
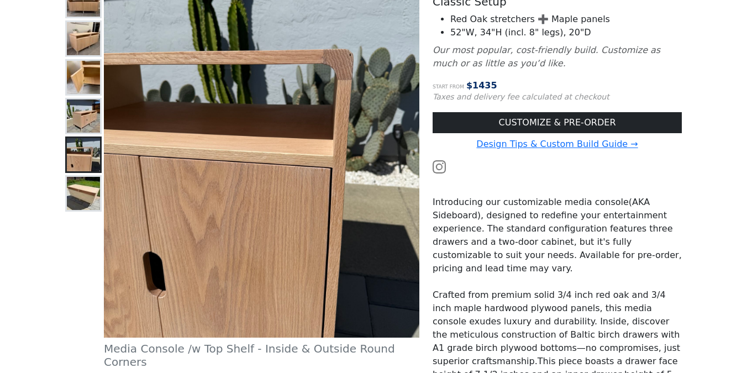
click at [72, 205] on img at bounding box center [83, 193] width 33 height 33
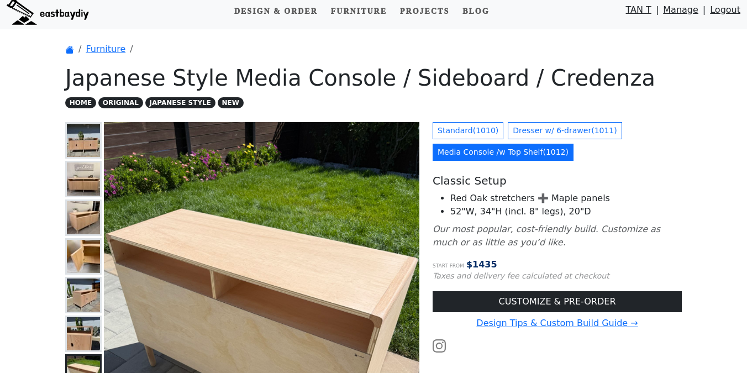
scroll to position [0, 0]
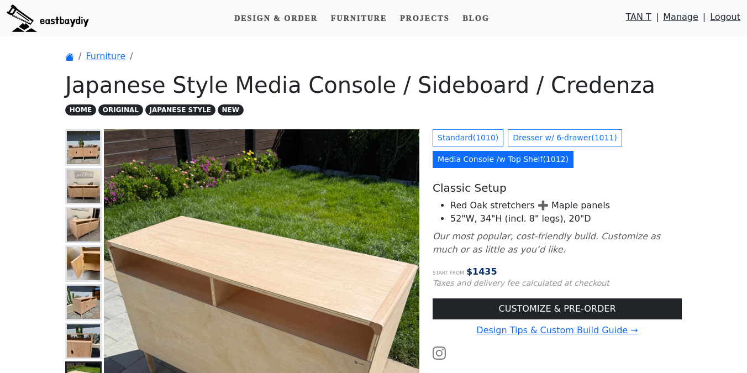
click at [85, 156] on img at bounding box center [83, 147] width 33 height 33
